Goal: Task Accomplishment & Management: Manage account settings

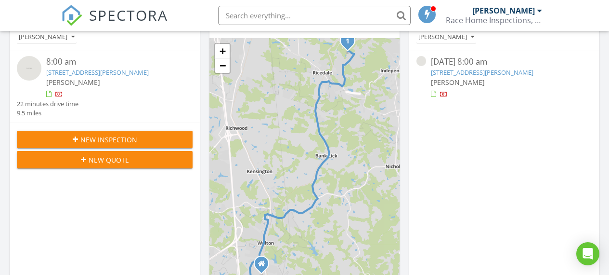
scroll to position [139, 0]
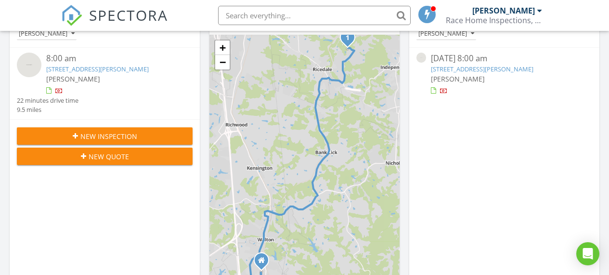
click at [31, 61] on img at bounding box center [29, 65] width 25 height 25
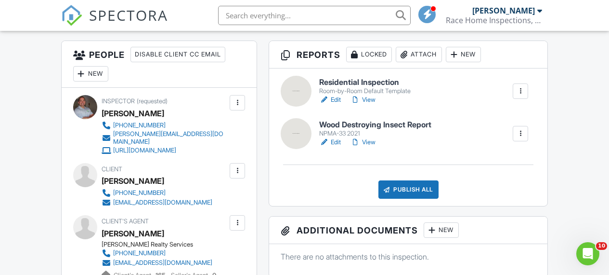
scroll to position [261, 0]
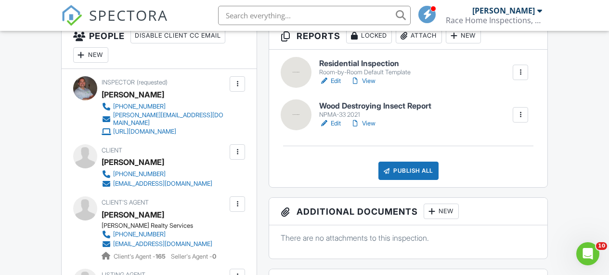
click at [336, 128] on link "Edit" at bounding box center [330, 124] width 22 height 10
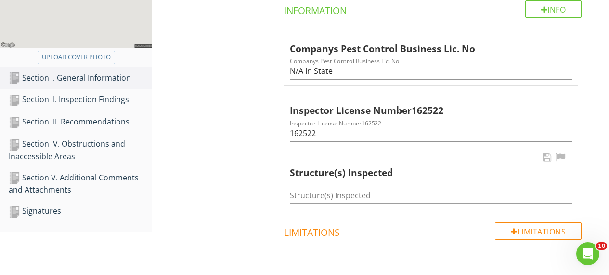
scroll to position [221, 0]
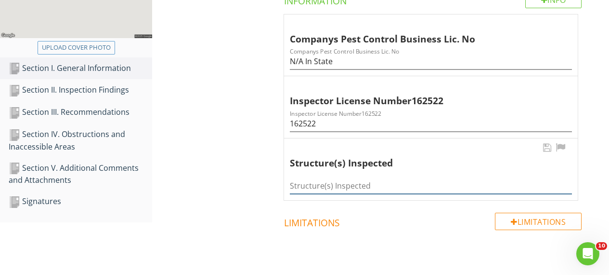
click at [320, 181] on input "Structure(s) Inspected" at bounding box center [431, 186] width 282 height 16
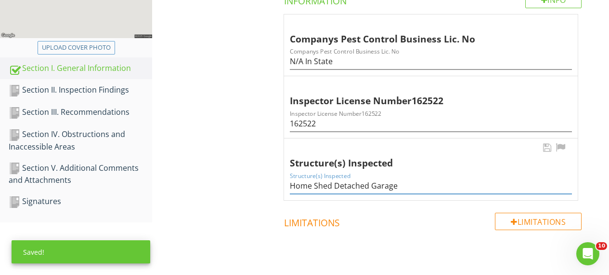
click at [315, 186] on input "Home Shed Detached Garage" at bounding box center [431, 186] width 282 height 16
click at [334, 185] on input "Home, Shed Detached Garage" at bounding box center [431, 186] width 282 height 16
type input "Home, Shed, Detached Garage"
click at [65, 91] on div "Section II. Inspection Findings" at bounding box center [81, 90] width 144 height 13
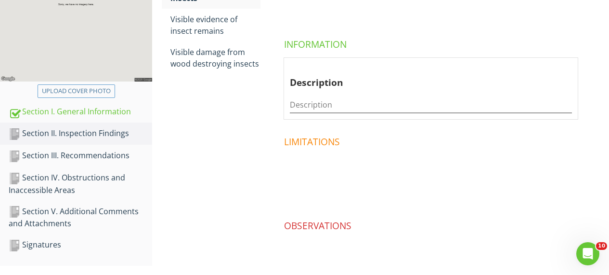
scroll to position [178, 0]
click at [63, 154] on div "Section III. Recommendations" at bounding box center [81, 154] width 144 height 13
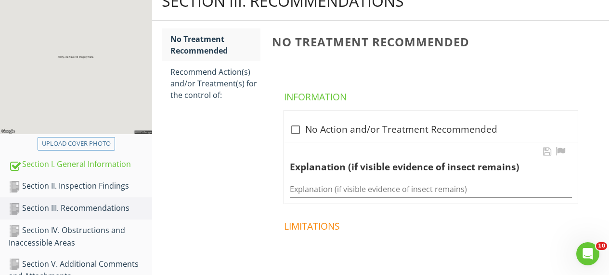
scroll to position [117, 0]
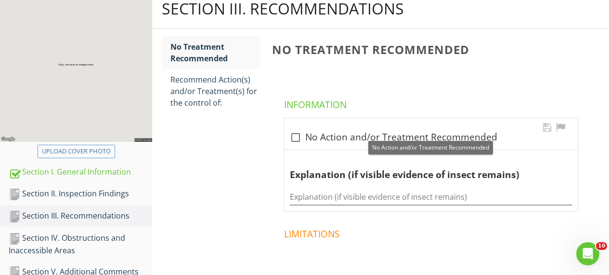
click at [294, 136] on div at bounding box center [296, 137] width 16 height 16
checkbox input "true"
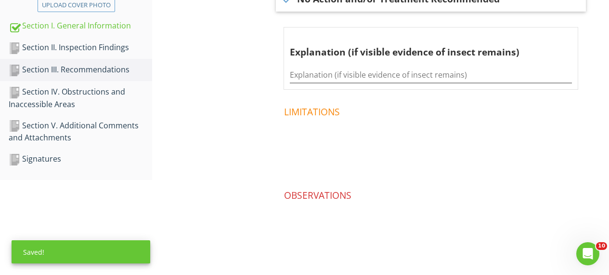
scroll to position [268, 0]
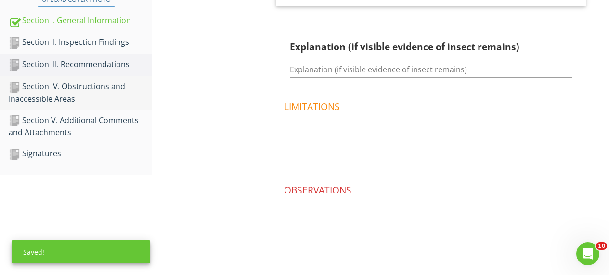
click at [58, 95] on div "Section IV. Obstructions and Inaccessible Areas" at bounding box center [81, 92] width 144 height 24
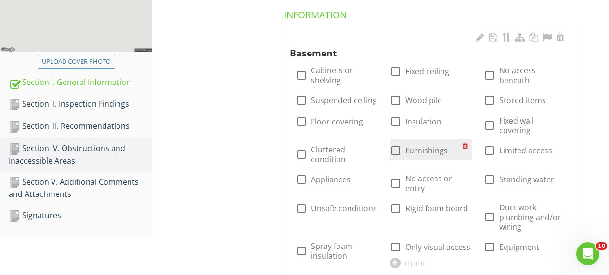
scroll to position [210, 0]
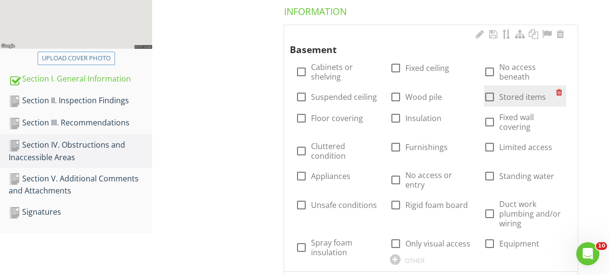
click at [490, 95] on div at bounding box center [490, 97] width 16 height 16
checkbox input "true"
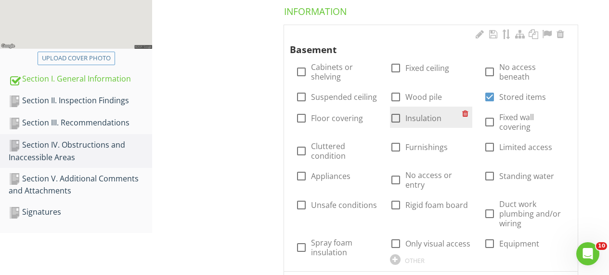
click at [397, 118] on div at bounding box center [396, 118] width 16 height 16
checkbox input "true"
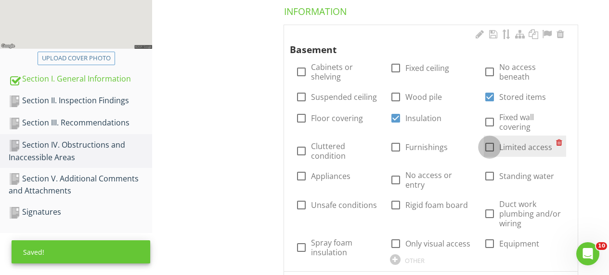
click at [488, 145] on div at bounding box center [490, 147] width 16 height 16
checkbox input "true"
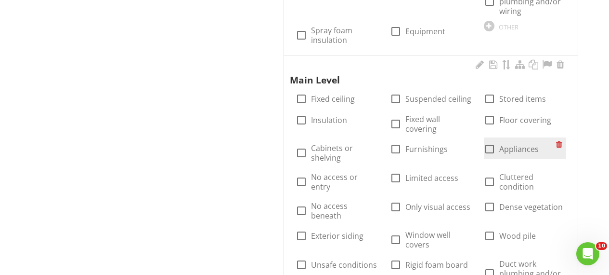
scroll to position [698, 0]
click at [489, 140] on div at bounding box center [490, 148] width 16 height 16
checkbox input "true"
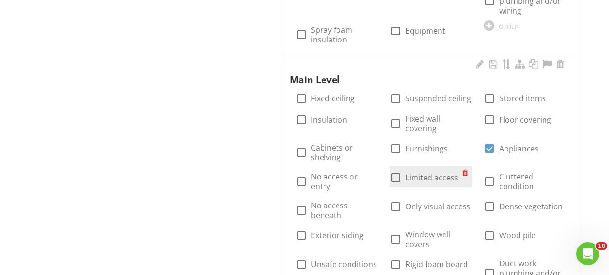
click at [396, 169] on div at bounding box center [396, 177] width 16 height 16
checkbox input "true"
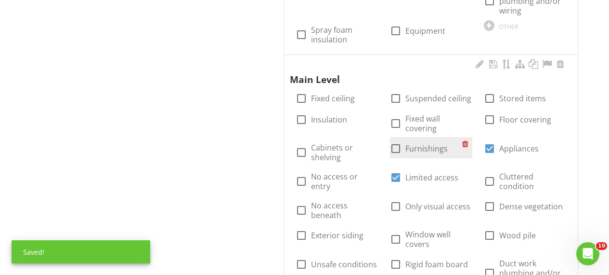
click at [395, 140] on div at bounding box center [396, 148] width 16 height 16
checkbox input "true"
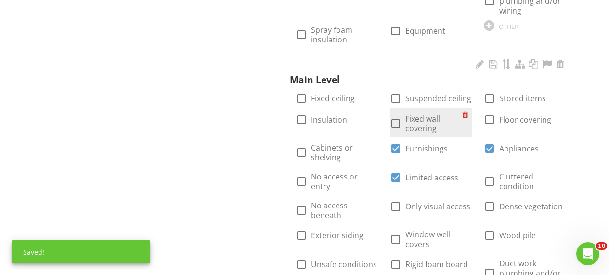
click at [397, 115] on div at bounding box center [396, 123] width 16 height 16
checkbox input "true"
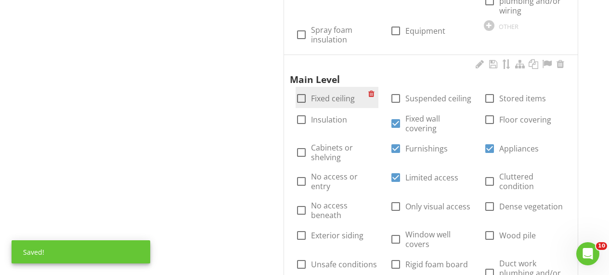
click at [302, 90] on div at bounding box center [301, 98] width 16 height 16
checkbox input "true"
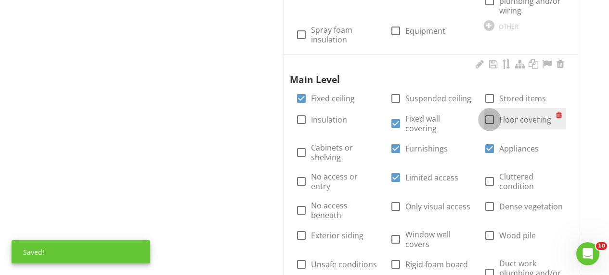
click at [490, 111] on div at bounding box center [490, 119] width 16 height 16
checkbox input "true"
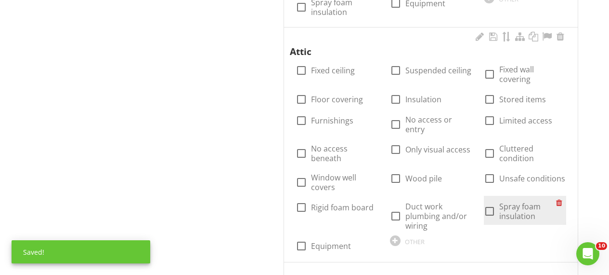
scroll to position [1010, 0]
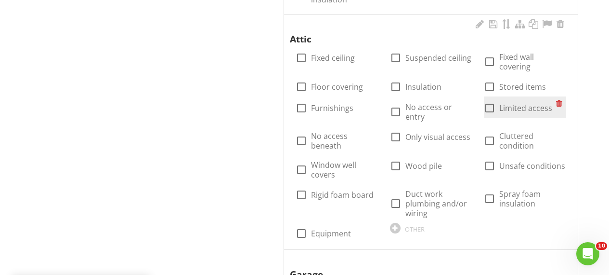
click at [492, 100] on div at bounding box center [490, 108] width 16 height 16
checkbox input "true"
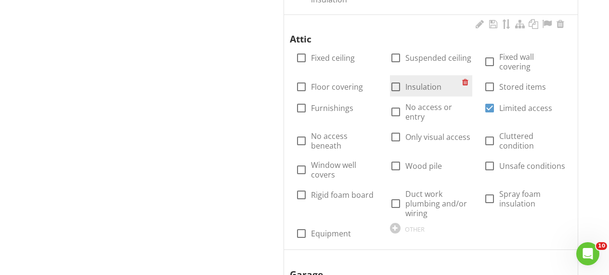
click at [401, 79] on div at bounding box center [396, 87] width 16 height 16
checkbox input "true"
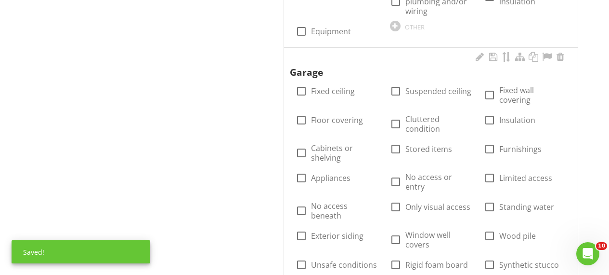
scroll to position [1213, 0]
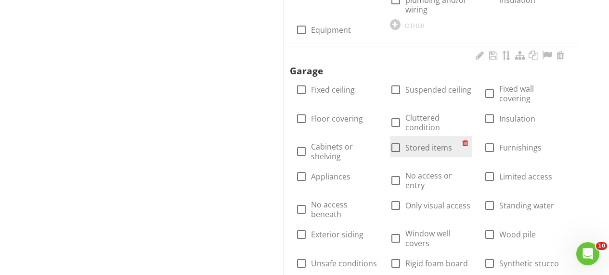
click at [397, 139] on div at bounding box center [396, 147] width 16 height 16
checkbox input "true"
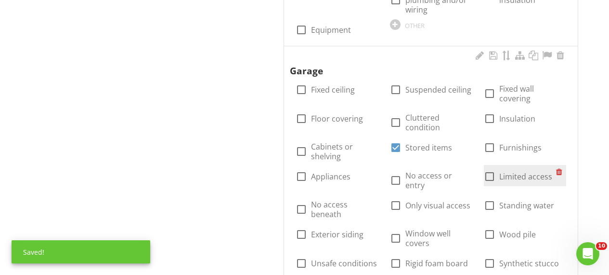
click at [490, 168] on div at bounding box center [490, 176] width 16 height 16
checkbox input "true"
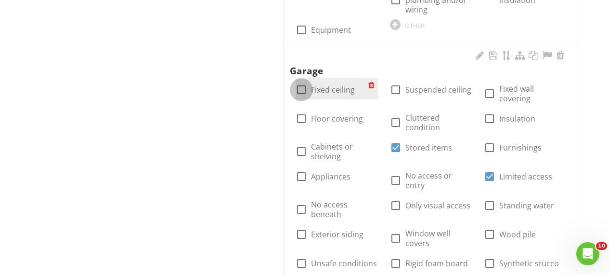
click at [300, 81] on div at bounding box center [301, 89] width 16 height 16
checkbox input "true"
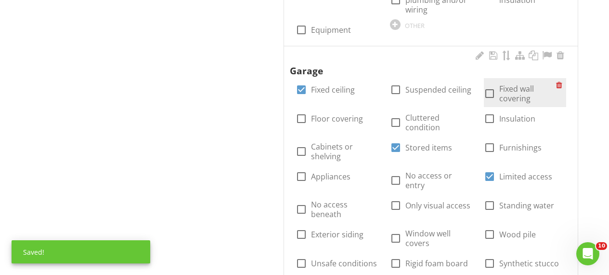
click at [490, 85] on div at bounding box center [490, 93] width 16 height 16
checkbox input "true"
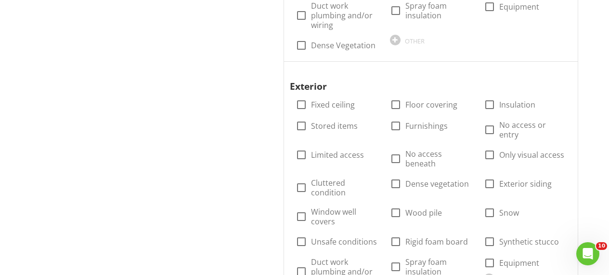
scroll to position [1504, 0]
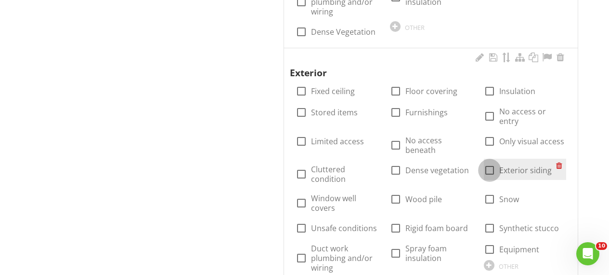
click at [488, 162] on div at bounding box center [490, 170] width 16 height 16
checkbox input "true"
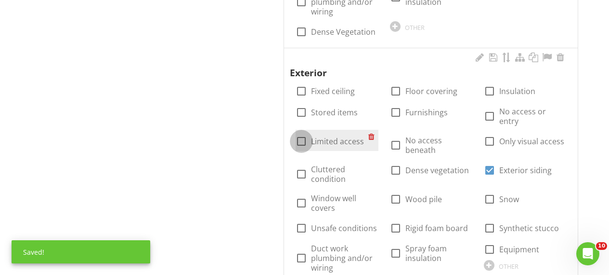
click at [301, 133] on div at bounding box center [301, 141] width 16 height 16
checkbox input "true"
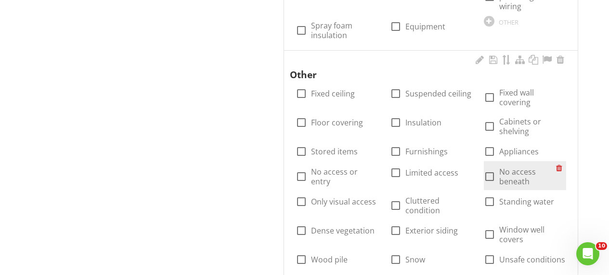
scroll to position [2314, 0]
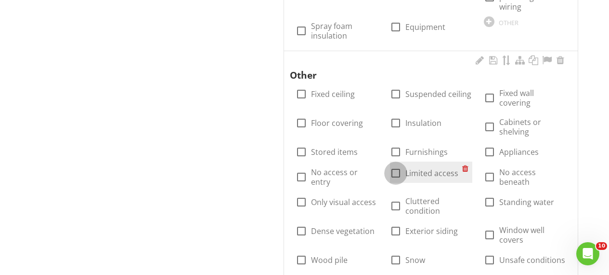
click at [396, 165] on div at bounding box center [396, 173] width 16 height 16
checkbox input "true"
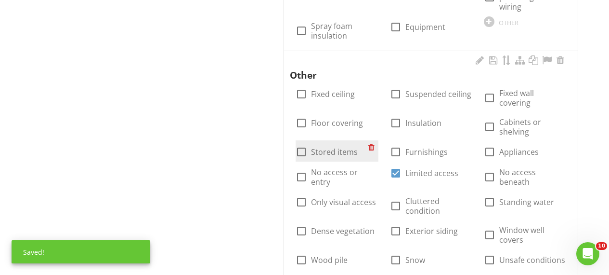
click at [302, 144] on div at bounding box center [301, 152] width 16 height 16
checkbox input "true"
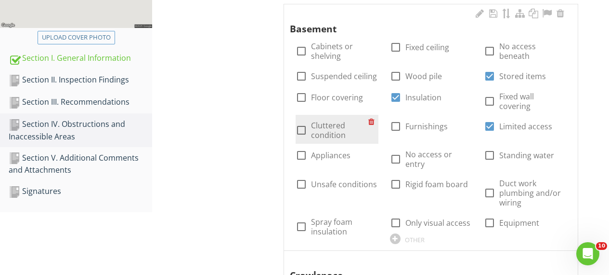
scroll to position [249, 0]
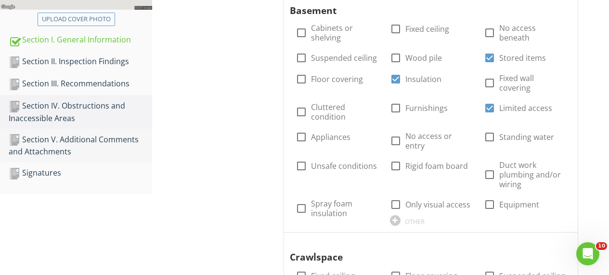
click at [56, 141] on div "Section V. Additional Comments and Attachments" at bounding box center [81, 145] width 144 height 24
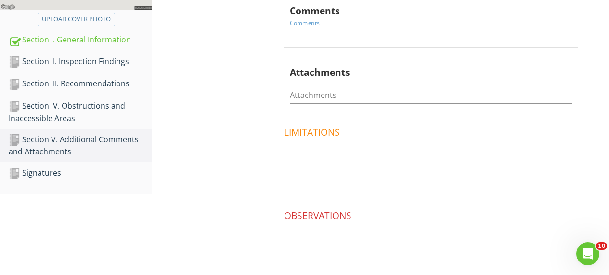
click at [326, 32] on input "Comments" at bounding box center [431, 33] width 282 height 16
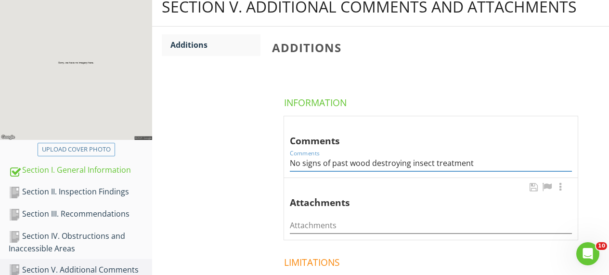
scroll to position [110, 0]
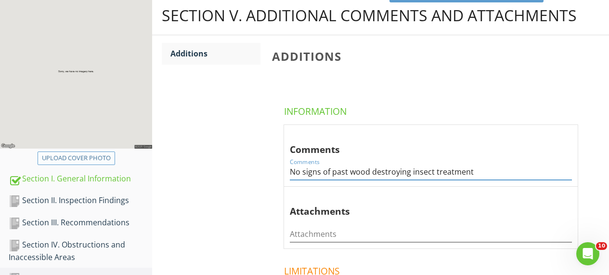
type input "No signs of past wood destroying insect treatment"
click at [80, 156] on div "Upload cover photo" at bounding box center [76, 158] width 69 height 10
type input "C:\fakepath\Race Logo final.jpg"
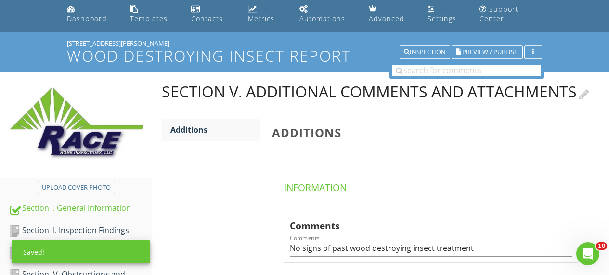
scroll to position [33, 0]
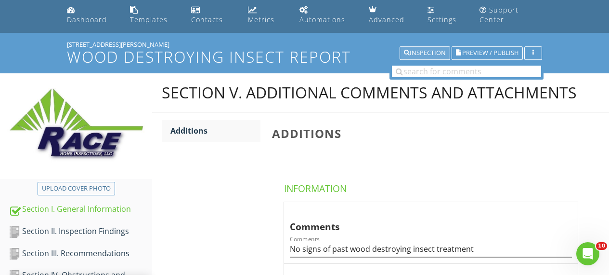
click at [424, 50] on div "Inspection" at bounding box center [425, 53] width 42 height 7
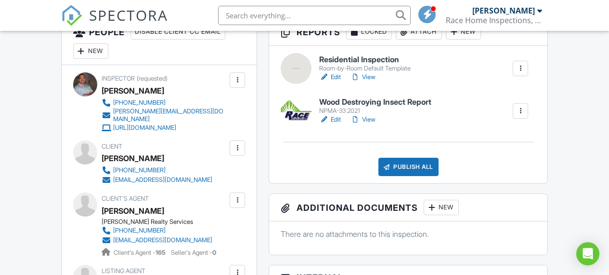
click at [372, 124] on link "View" at bounding box center [363, 120] width 25 height 10
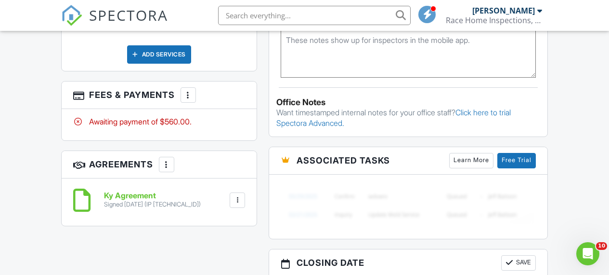
scroll to position [704, 0]
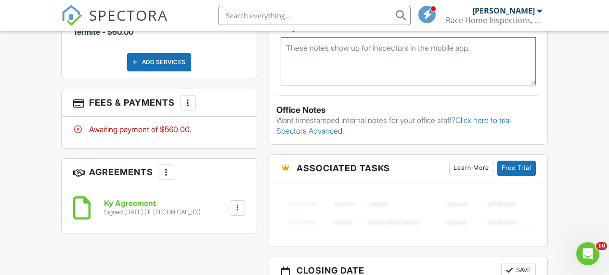
click at [193, 107] on div at bounding box center [189, 103] width 10 height 10
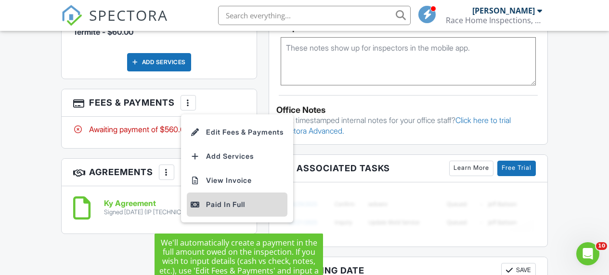
click at [228, 210] on div "Paid In Full" at bounding box center [237, 204] width 93 height 12
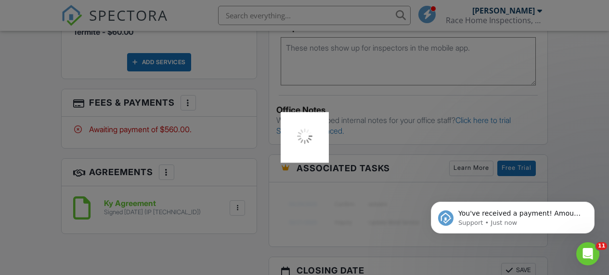
scroll to position [0, 0]
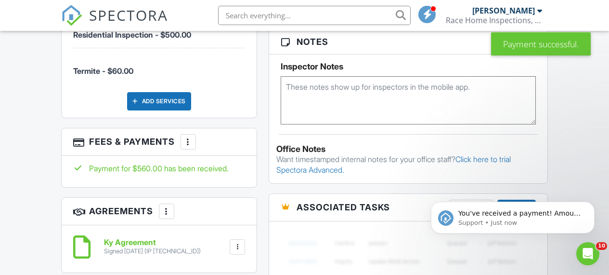
click at [193, 149] on div "More" at bounding box center [188, 141] width 15 height 15
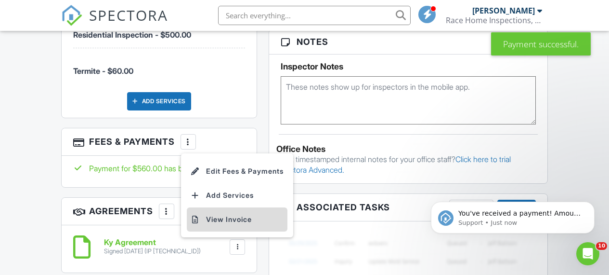
click at [239, 225] on li "View Invoice" at bounding box center [237, 219] width 101 height 24
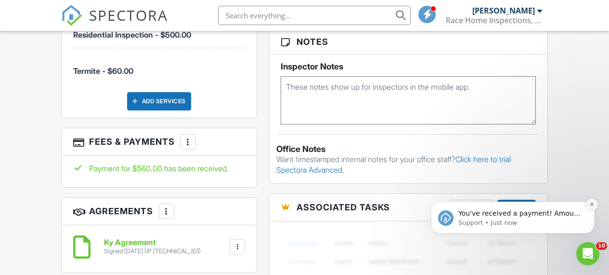
click at [594, 203] on icon "Dismiss notification" at bounding box center [592, 203] width 5 height 5
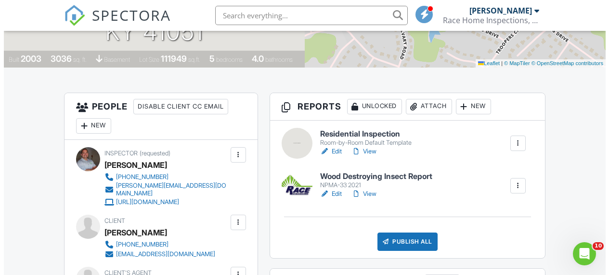
scroll to position [198, 0]
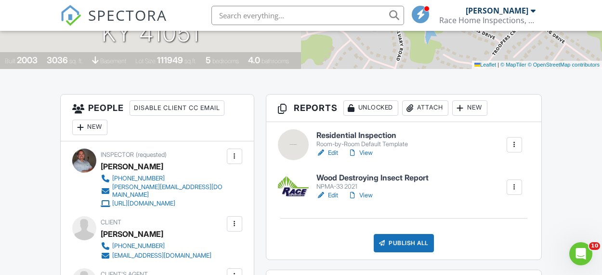
click at [472, 106] on div "New" at bounding box center [469, 107] width 35 height 15
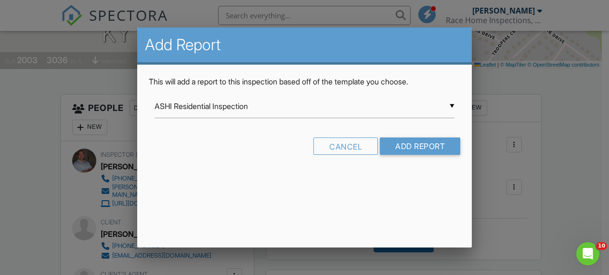
click at [576, 114] on div at bounding box center [304, 123] width 609 height 343
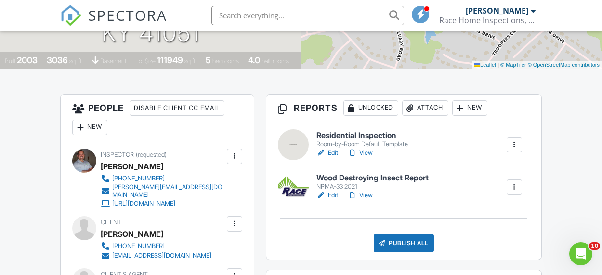
click at [424, 108] on div "Attach" at bounding box center [425, 107] width 46 height 15
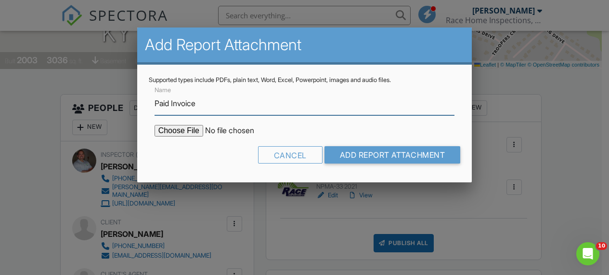
type input "Paid Invoice"
click at [180, 132] on input "file" at bounding box center [237, 131] width 164 height 12
type input "C:\fakepath\Paid Invoice.pdf"
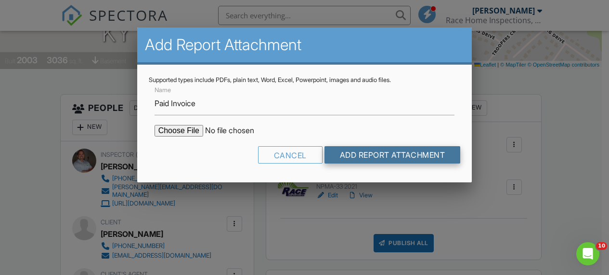
click at [387, 153] on input "Add Report Attachment" at bounding box center [393, 154] width 136 height 17
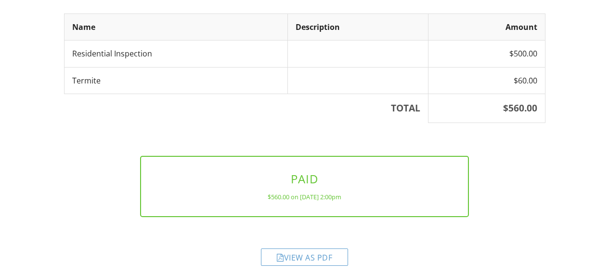
scroll to position [173, 0]
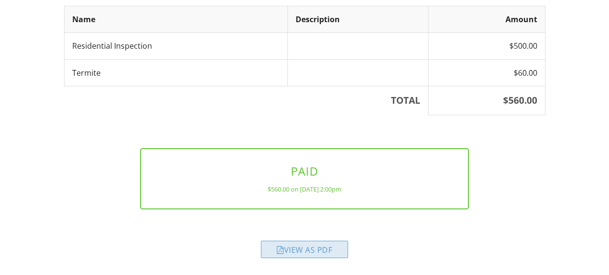
click at [313, 248] on div "View as PDF" at bounding box center [304, 248] width 87 height 17
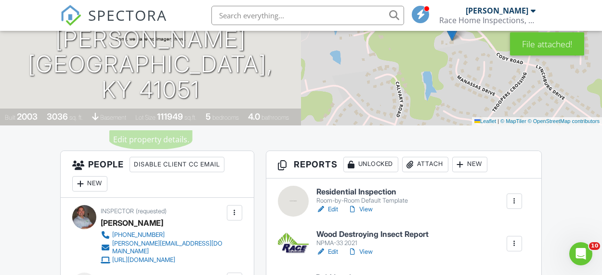
scroll to position [181, 0]
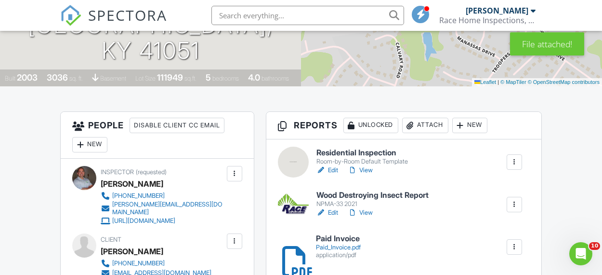
click at [332, 169] on link "Edit" at bounding box center [328, 170] width 22 height 10
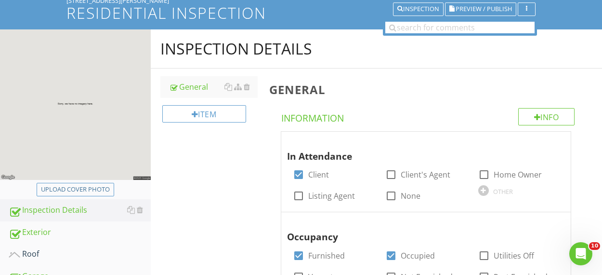
scroll to position [128, 0]
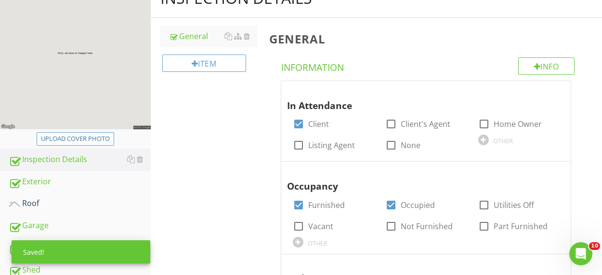
click at [82, 140] on div "Upload cover photo" at bounding box center [75, 139] width 69 height 10
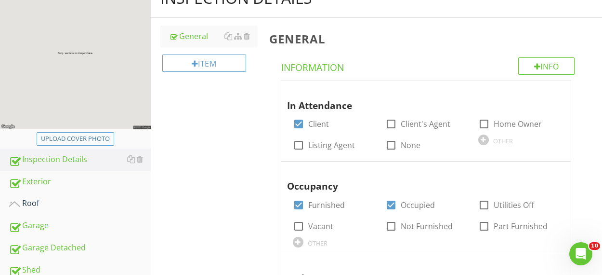
type input "C:\fakepath\IMG_7399.JPG"
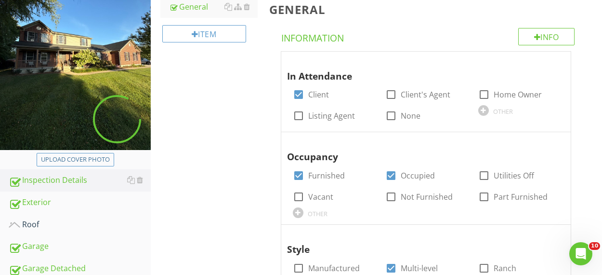
scroll to position [238, 0]
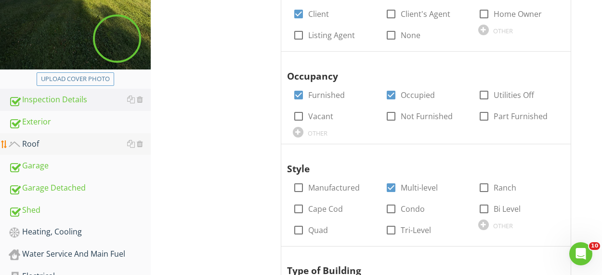
click at [63, 145] on div "Roof" at bounding box center [80, 144] width 142 height 13
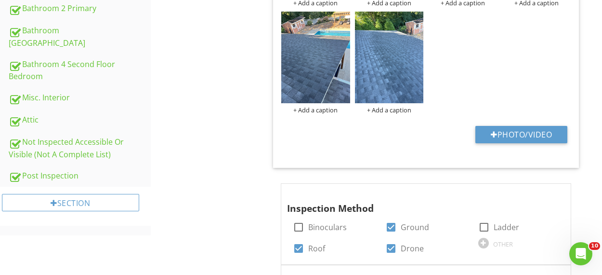
scroll to position [841, 0]
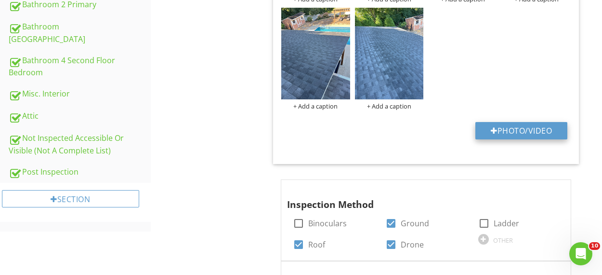
click at [494, 132] on div at bounding box center [494, 131] width 7 height 8
type input "C:\fakepath\DJI_0445.JPG"
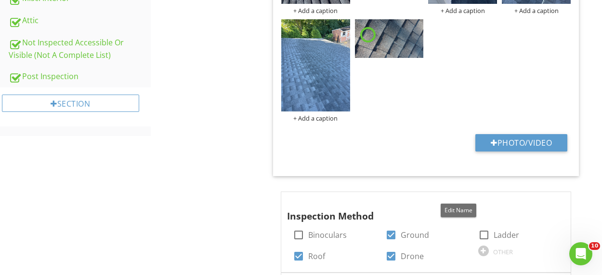
scroll to position [906, 0]
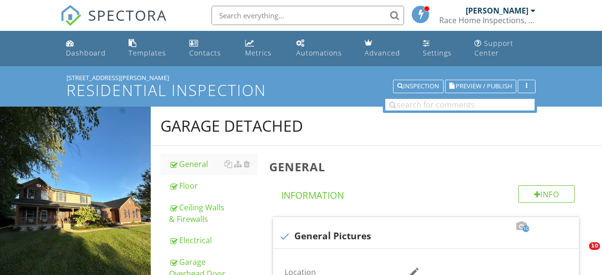
scroll to position [563, 0]
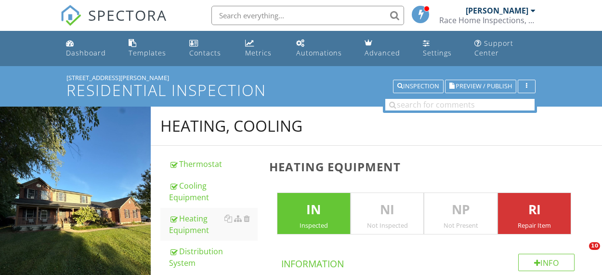
scroll to position [547, 0]
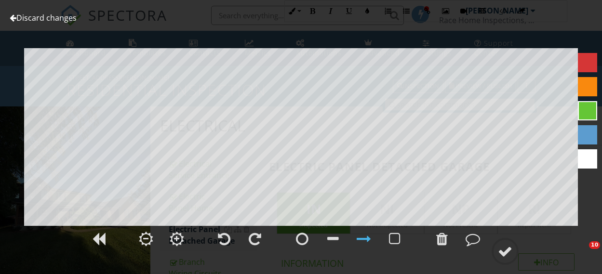
scroll to position [444, 0]
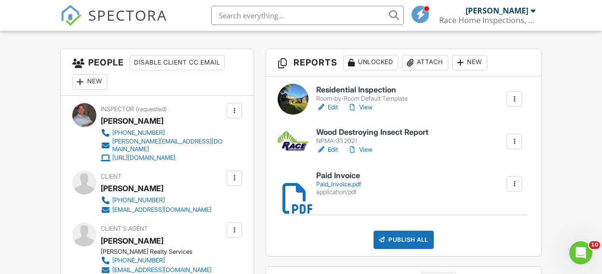
click at [370, 107] on link "View" at bounding box center [359, 108] width 25 height 10
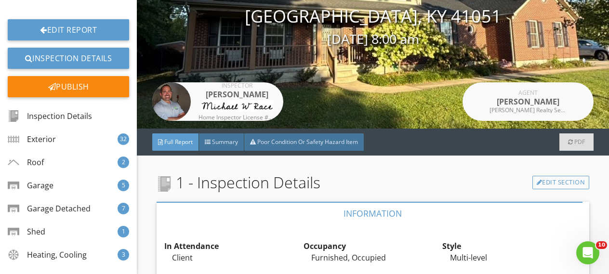
scroll to position [103, 0]
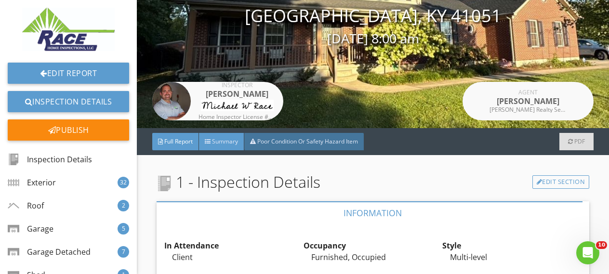
click at [225, 142] on span "Summary" at bounding box center [225, 141] width 26 height 8
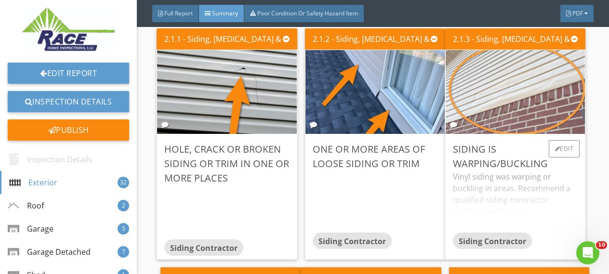
scroll to position [253, 0]
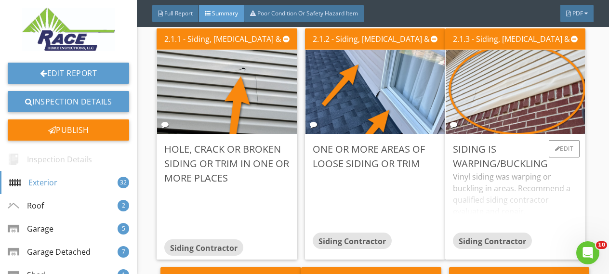
click at [552, 203] on div "Vinyl siding was warping or buckling in areas. Recommend a qualified siding con…" at bounding box center [515, 202] width 125 height 62
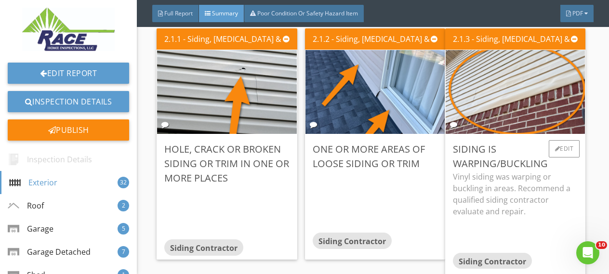
click at [556, 195] on p "Vinyl siding was warping or buckling in areas. Recommend a qualified siding con…" at bounding box center [515, 194] width 125 height 46
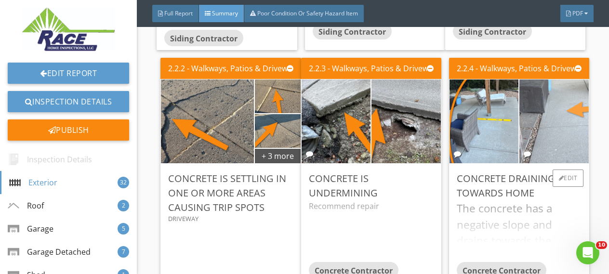
scroll to position [462, 0]
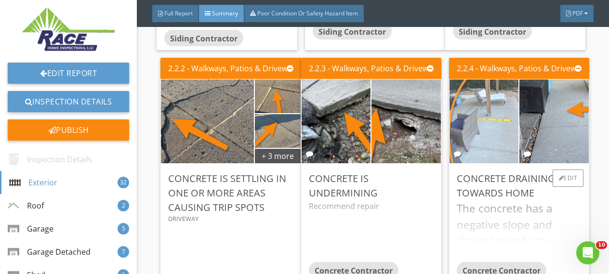
click at [491, 129] on img at bounding box center [484, 122] width 157 height 210
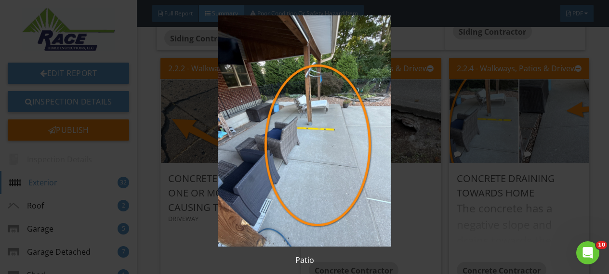
click at [598, 131] on div "Patio" at bounding box center [304, 137] width 609 height 274
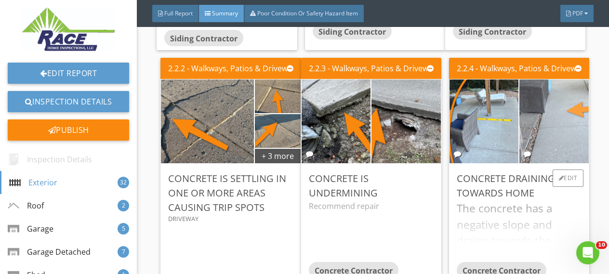
click at [545, 123] on img at bounding box center [553, 122] width 157 height 210
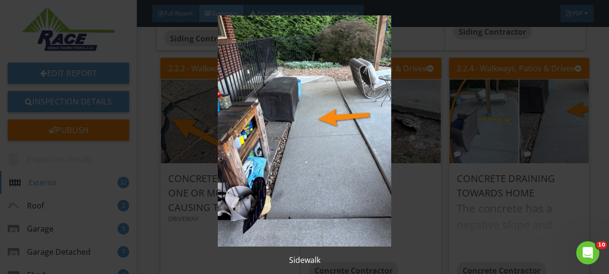
click at [597, 118] on div "Sidewalk" at bounding box center [304, 137] width 609 height 274
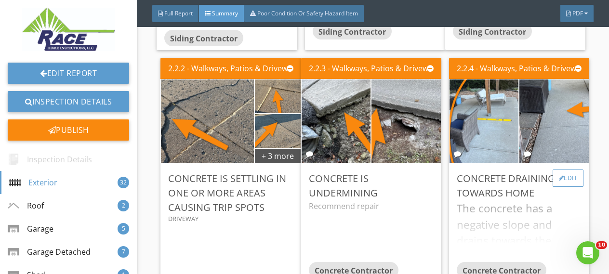
click at [563, 179] on div "Edit" at bounding box center [568, 178] width 31 height 17
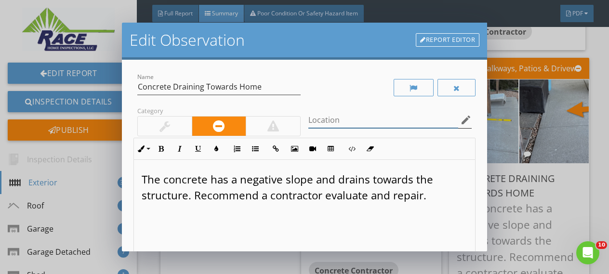
click at [323, 117] on input "Location" at bounding box center [383, 120] width 150 height 16
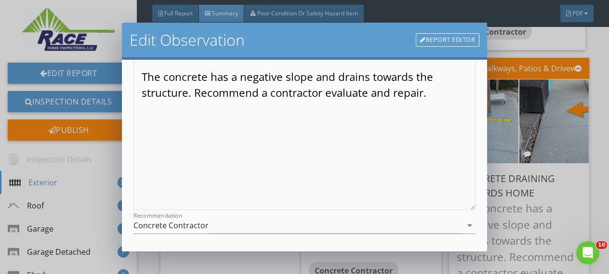
scroll to position [107, 0]
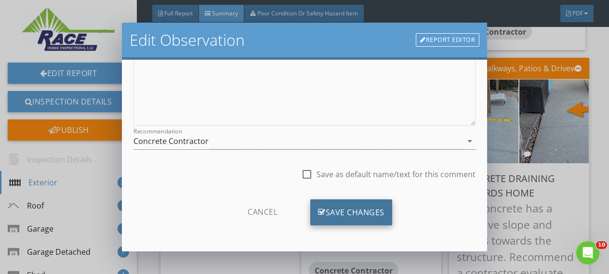
type input "Rear"
click at [351, 211] on div "Save Changes" at bounding box center [351, 212] width 82 height 26
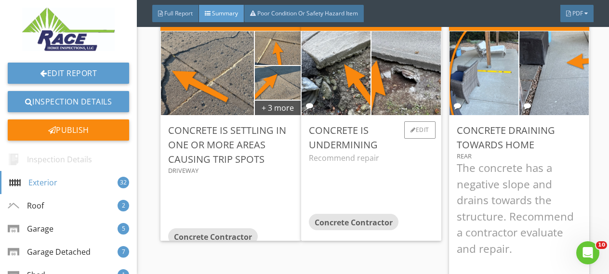
scroll to position [509, 0]
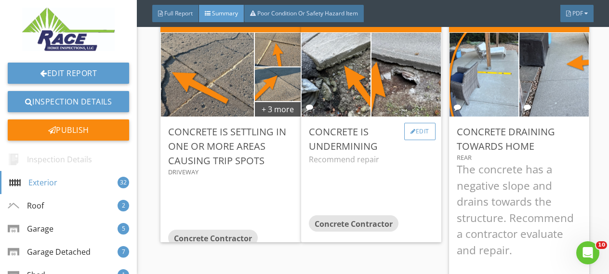
click at [413, 132] on div "Edit" at bounding box center [419, 131] width 31 height 17
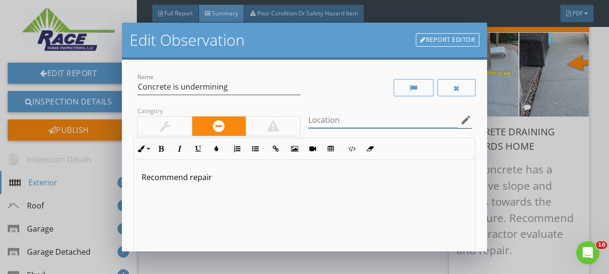
click at [358, 114] on input "Location" at bounding box center [383, 120] width 150 height 16
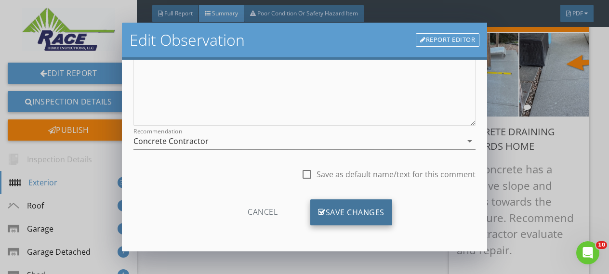
type input "Driveway"
click at [336, 216] on div "Save Changes" at bounding box center [351, 212] width 82 height 26
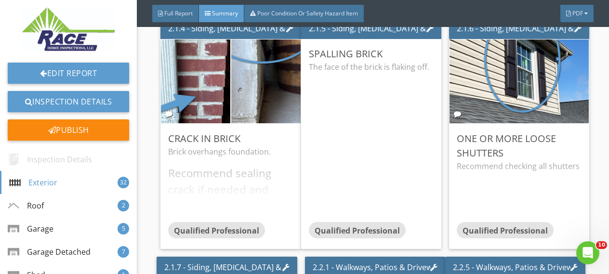
scroll to position [1537, 0]
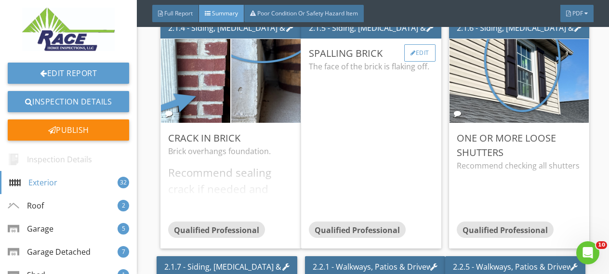
click at [416, 50] on div "Edit" at bounding box center [419, 52] width 31 height 17
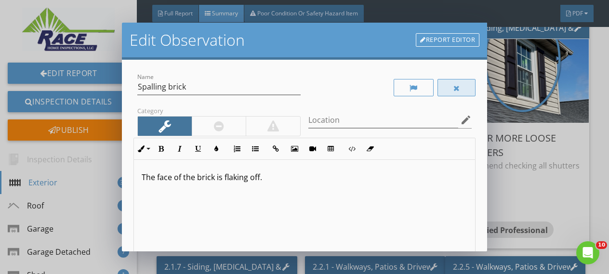
click at [453, 87] on div at bounding box center [456, 88] width 7 height 8
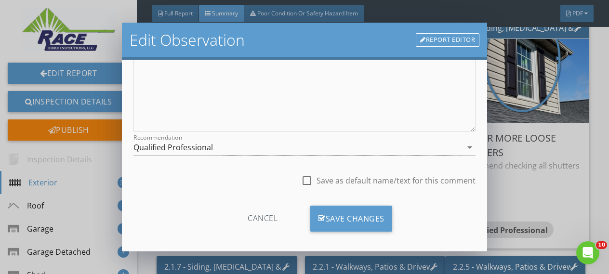
scroll to position [187, 0]
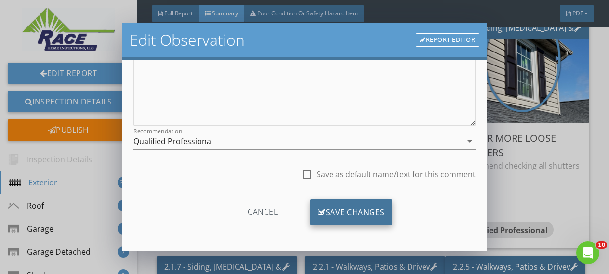
click at [347, 211] on div "Save Changes" at bounding box center [351, 212] width 82 height 26
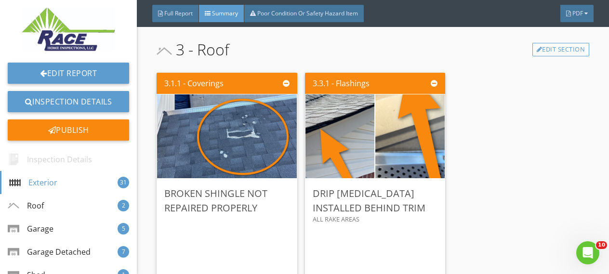
scroll to position [2965, 0]
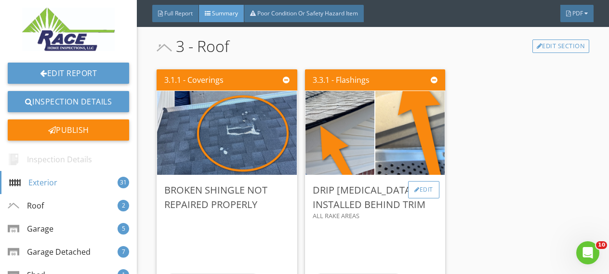
click at [417, 188] on div "Edit" at bounding box center [423, 189] width 31 height 17
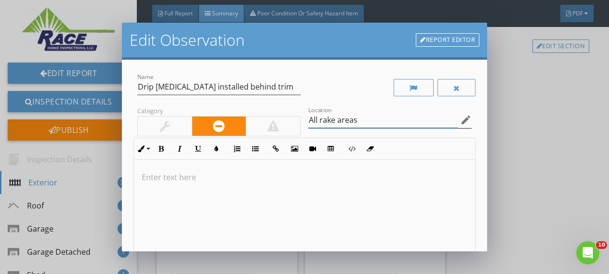
click at [336, 121] on input "All rake areas" at bounding box center [383, 120] width 150 height 16
click at [333, 122] on input "All rake areas" at bounding box center [383, 120] width 150 height 16
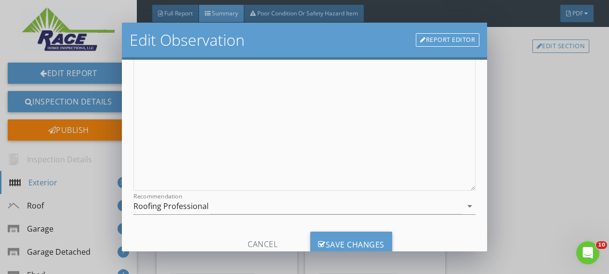
scroll to position [135, 0]
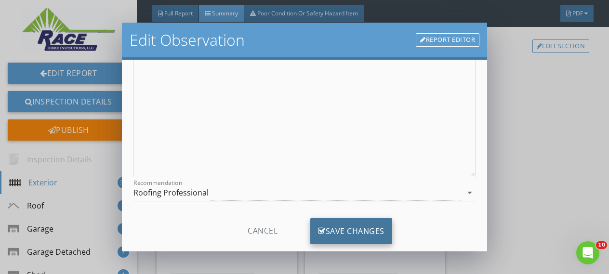
type input "All rake or gable areas"
click at [343, 225] on div "Save Changes" at bounding box center [351, 231] width 82 height 26
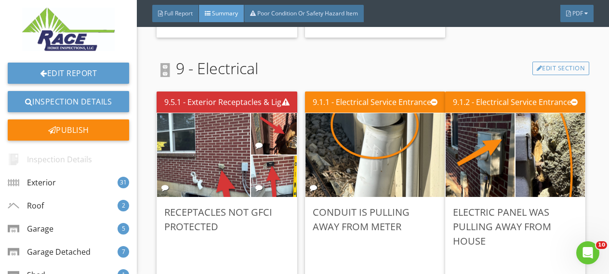
scroll to position [5371, 0]
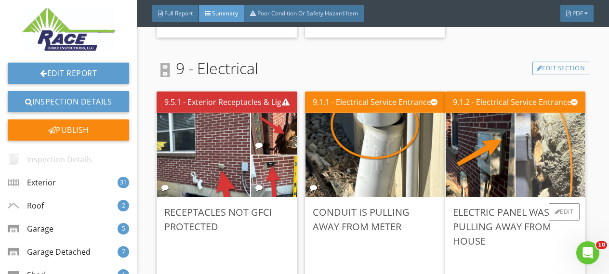
click at [537, 143] on img at bounding box center [550, 155] width 157 height 210
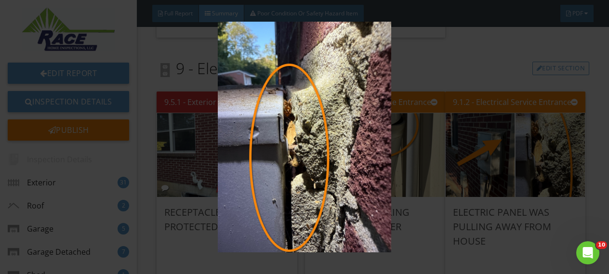
click at [590, 120] on div at bounding box center [304, 137] width 609 height 274
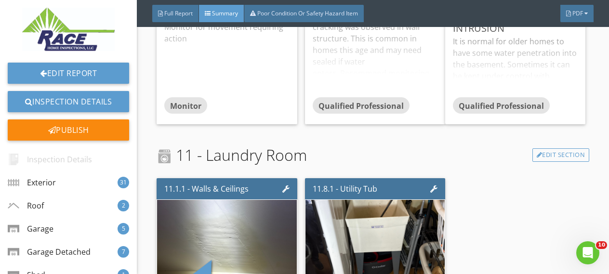
scroll to position [6044, 0]
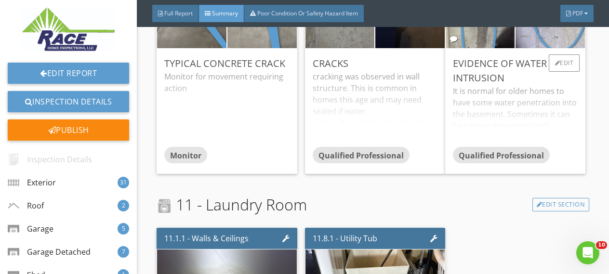
click at [567, 116] on div "It is normal for older homes to have some water penetration into the basement. …" at bounding box center [515, 116] width 125 height 62
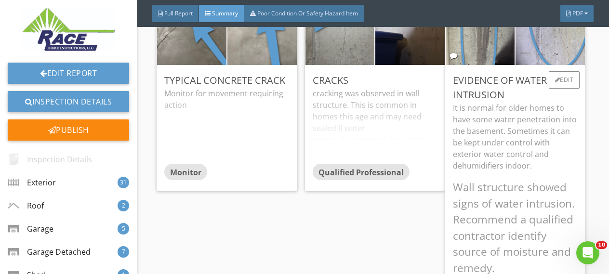
scroll to position [6027, 0]
click at [568, 101] on div "Evidence of Water Intrusion" at bounding box center [515, 88] width 125 height 29
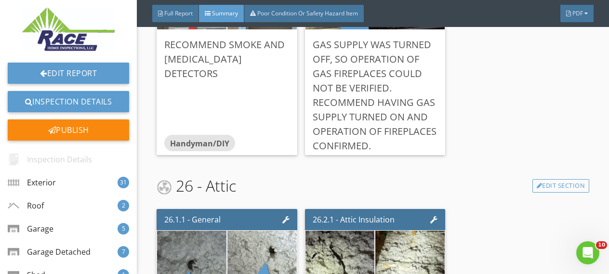
scroll to position [9771, 0]
click at [432, 85] on div "Gas supply was turned off, so operation of gas fireplaces could not be verified…" at bounding box center [375, 95] width 125 height 116
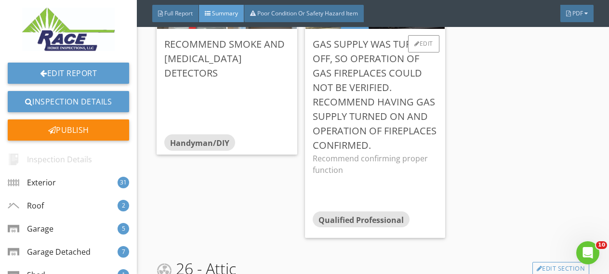
click at [433, 72] on div "Gas supply was turned off, so operation of gas fireplaces could not be verified…" at bounding box center [375, 133] width 140 height 209
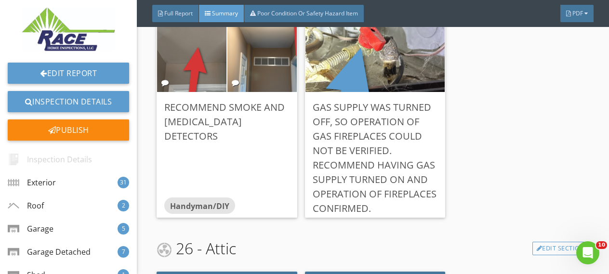
scroll to position [9948, 0]
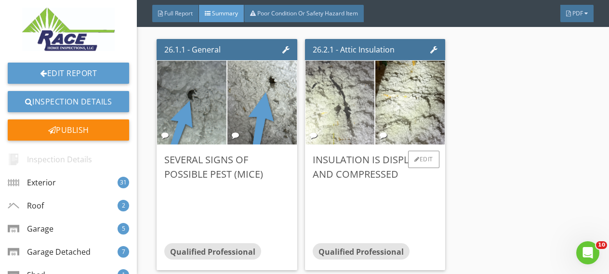
click at [337, 88] on img at bounding box center [339, 103] width 157 height 210
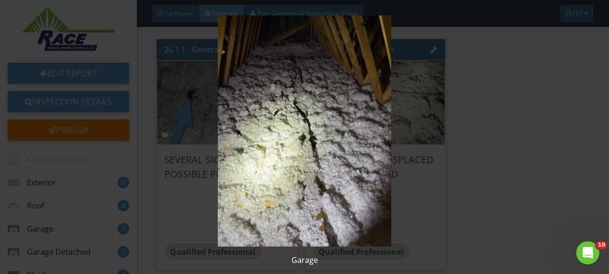
click at [540, 86] on img at bounding box center [304, 130] width 549 height 231
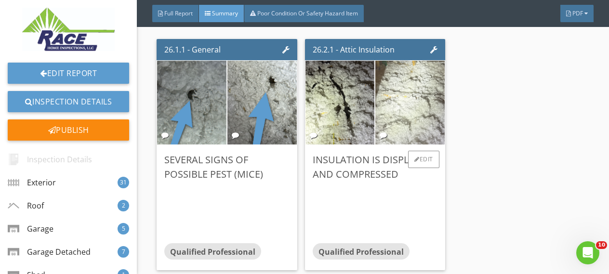
click at [415, 92] on img at bounding box center [409, 103] width 157 height 210
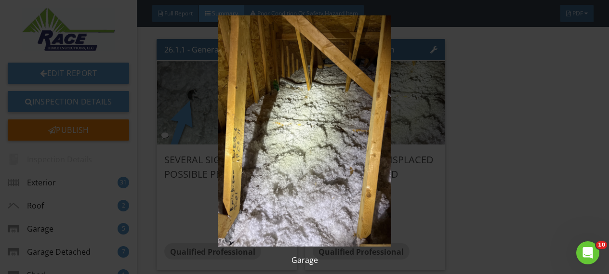
click at [497, 104] on img at bounding box center [304, 130] width 549 height 231
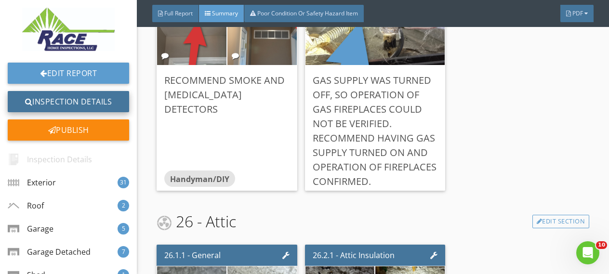
scroll to position [9734, 0]
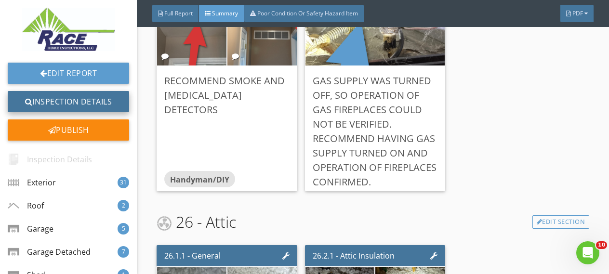
click at [77, 100] on link "Inspection Details" at bounding box center [68, 101] width 121 height 21
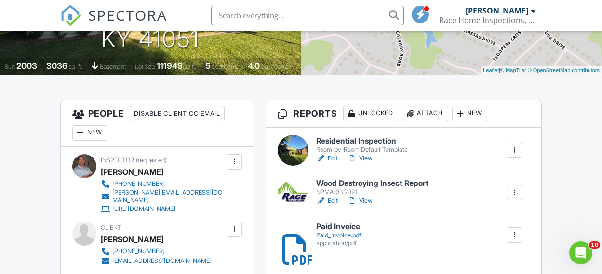
scroll to position [260, 0]
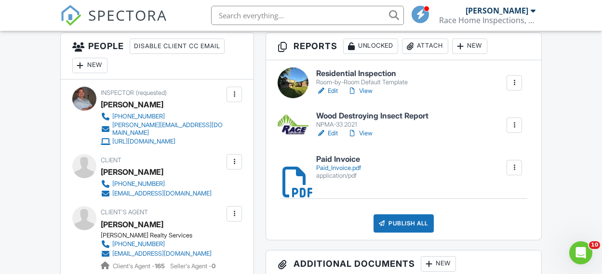
click at [368, 91] on link "View" at bounding box center [359, 91] width 25 height 10
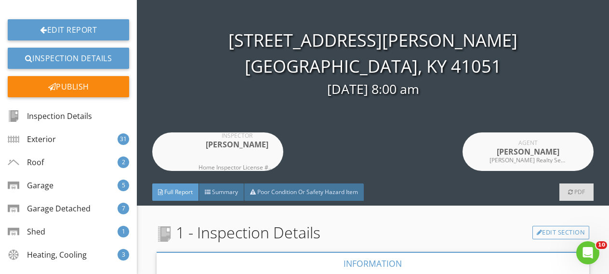
scroll to position [54, 0]
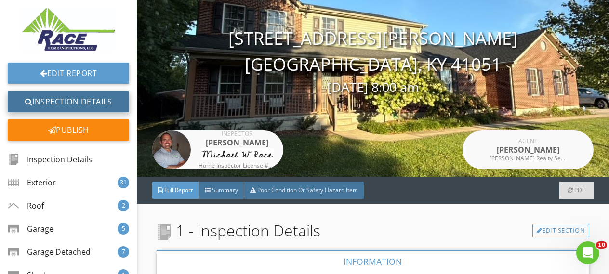
click at [69, 97] on link "Inspection Details" at bounding box center [68, 101] width 121 height 21
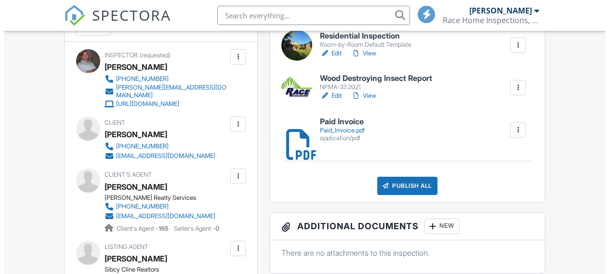
scroll to position [300, 0]
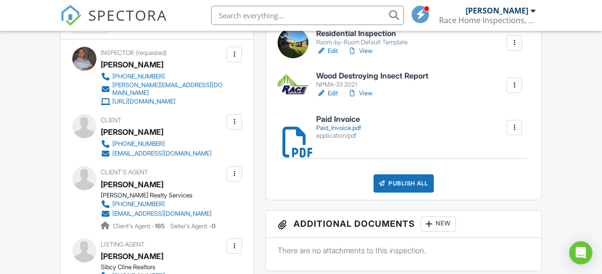
click at [406, 182] on div "Publish All" at bounding box center [403, 183] width 60 height 18
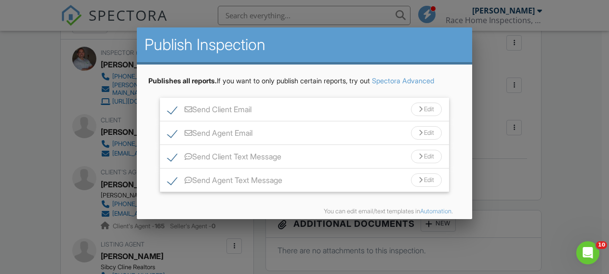
scroll to position [42, 0]
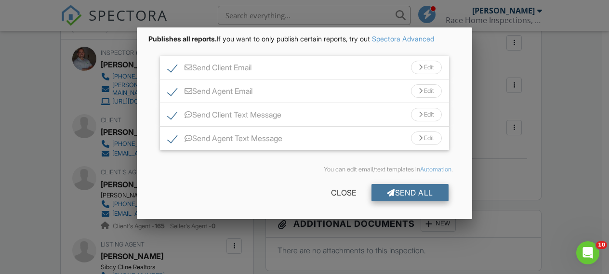
click at [412, 193] on div "Send All" at bounding box center [409, 192] width 77 height 17
